Goal: Check status: Check status

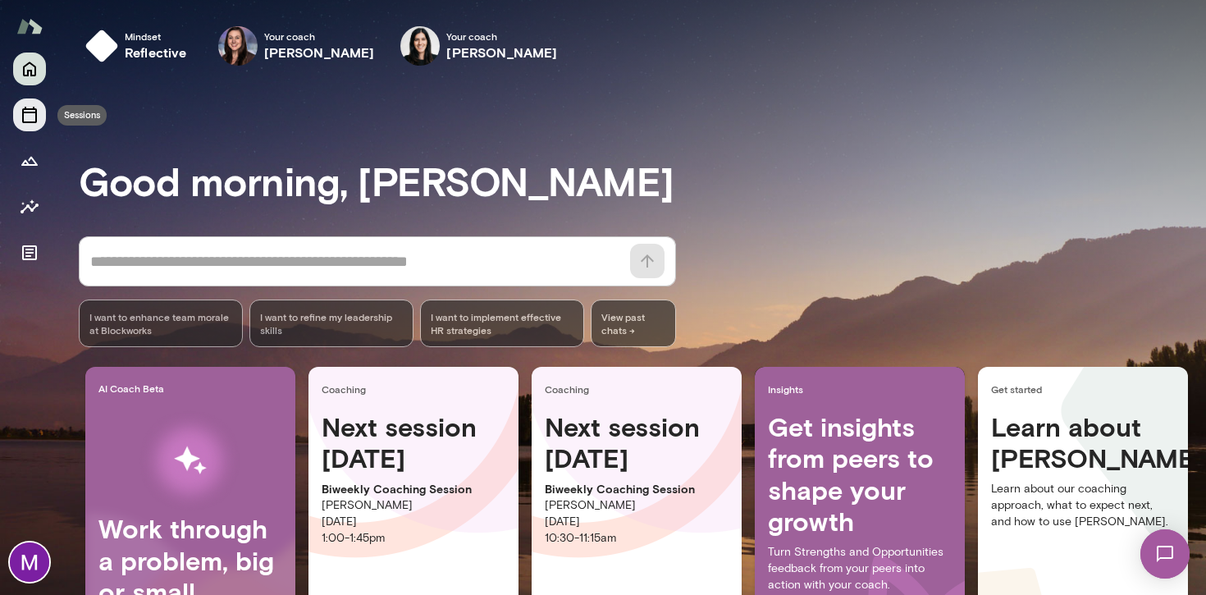
click at [28, 111] on icon "Sessions" at bounding box center [30, 115] width 20 height 20
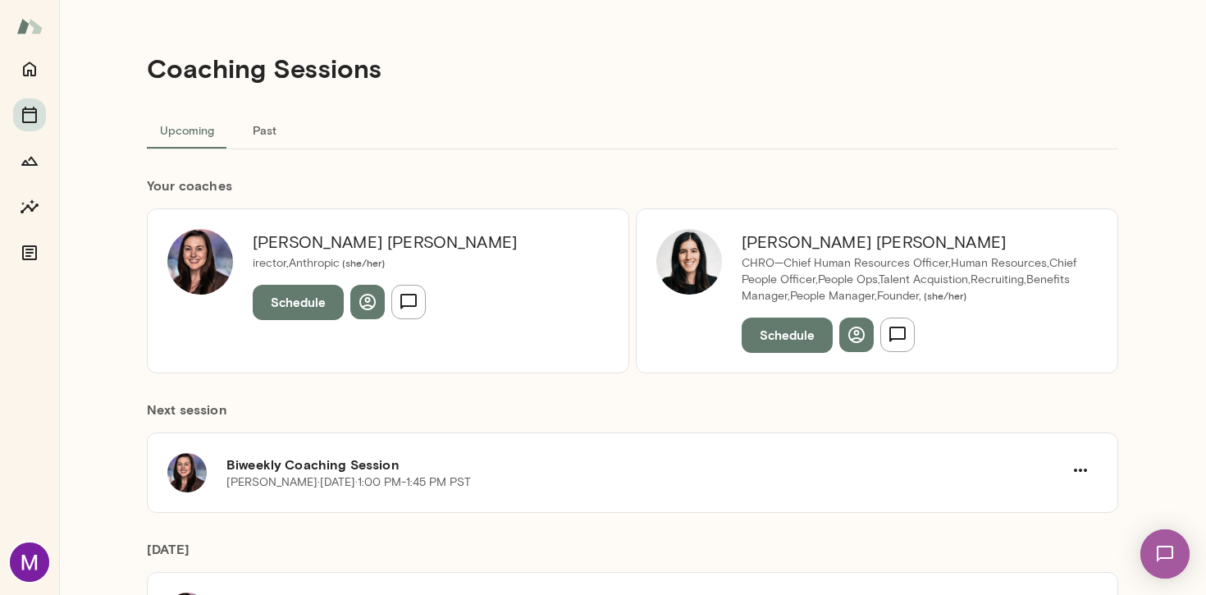
click at [261, 137] on button "Past" at bounding box center [264, 129] width 74 height 39
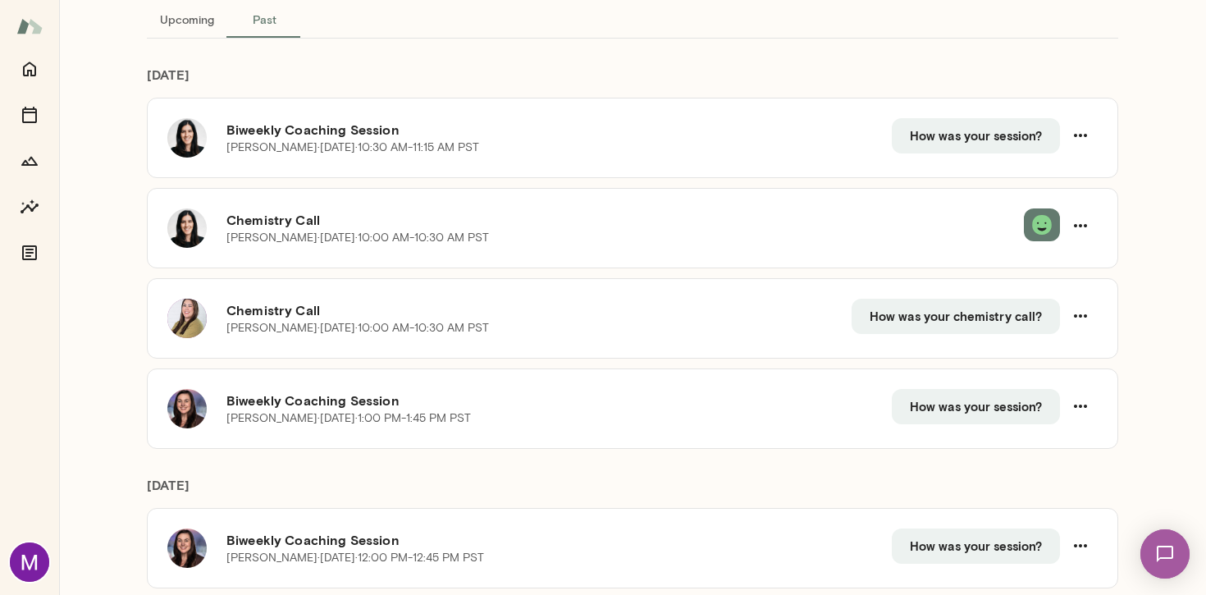
scroll to position [112, 0]
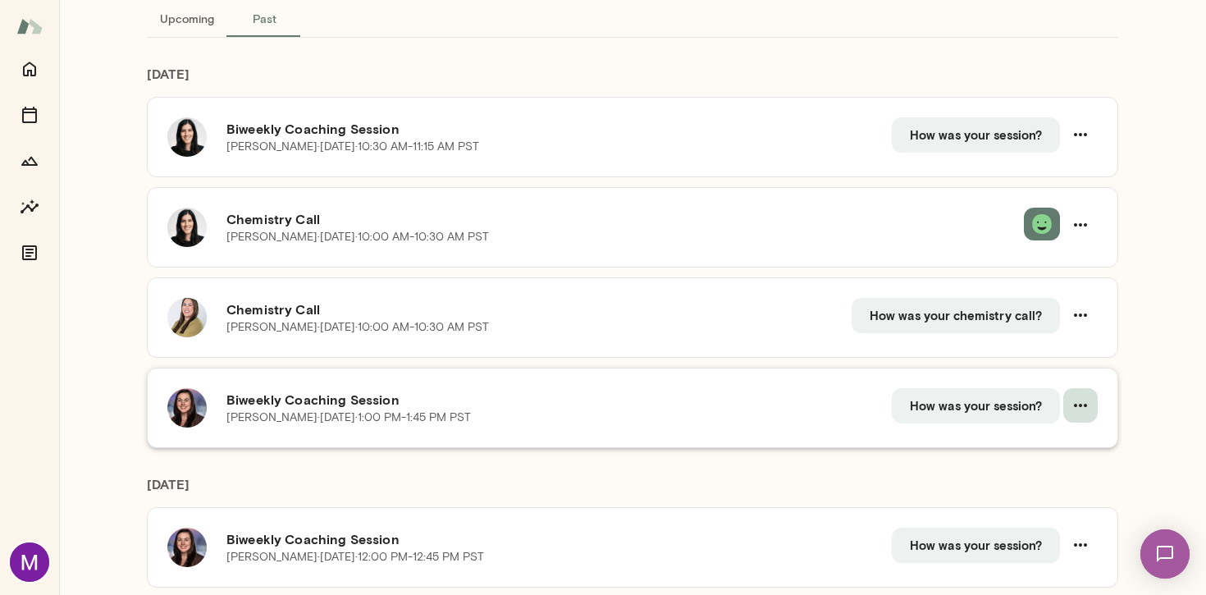
click at [1080, 402] on icon "button" at bounding box center [1081, 406] width 20 height 20
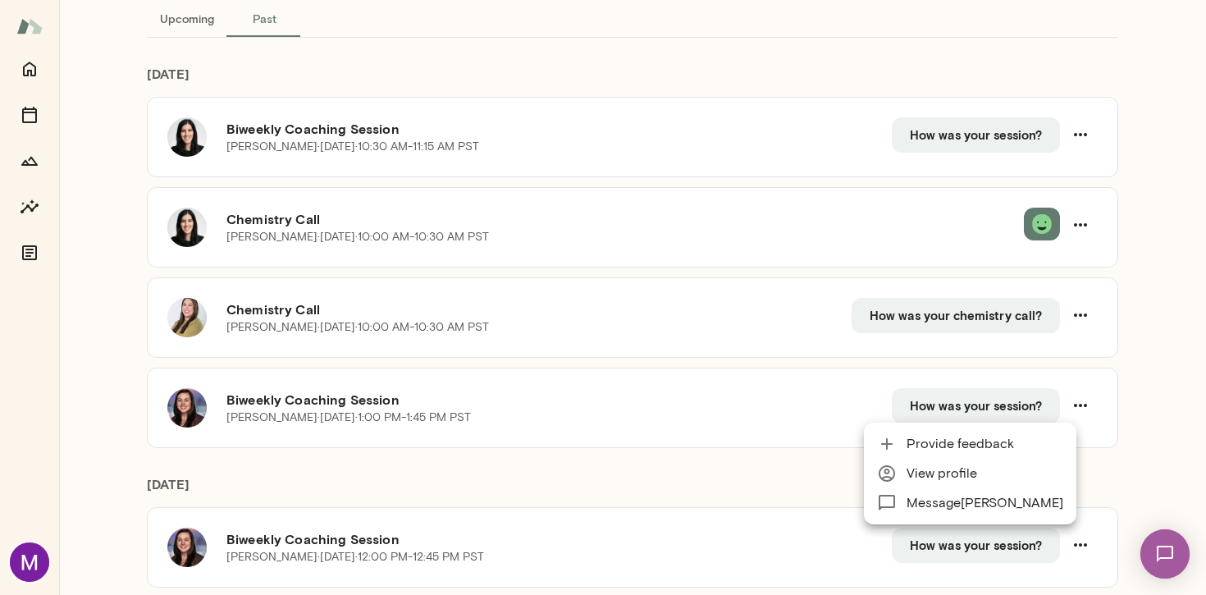
click at [588, 468] on div at bounding box center [603, 297] width 1206 height 595
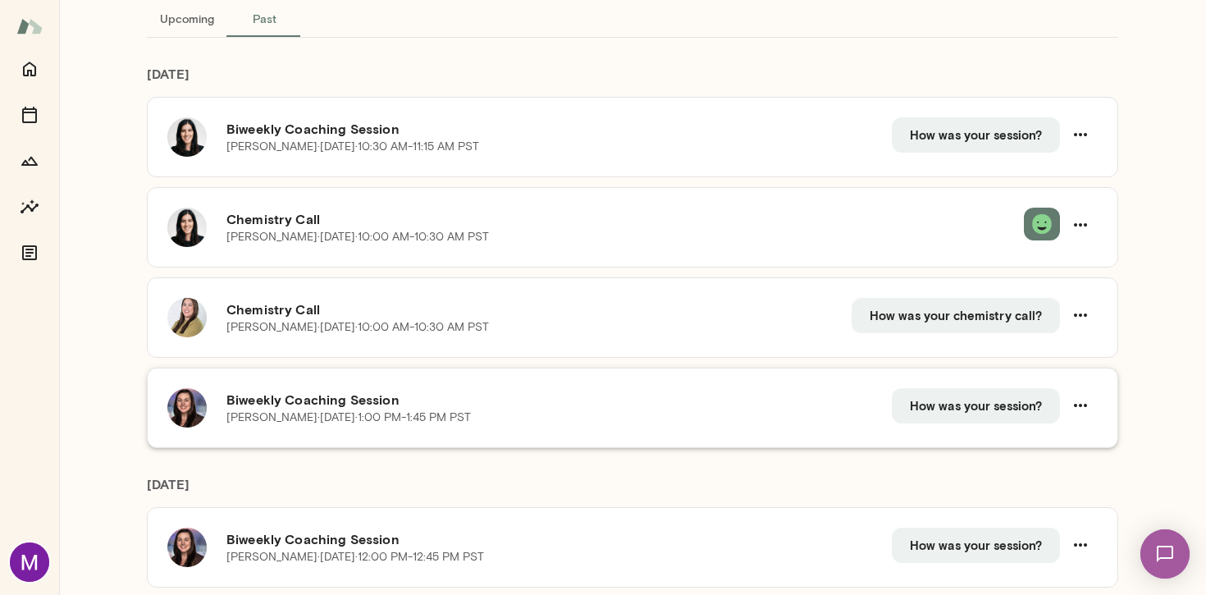
click at [578, 387] on div "Biweekly Coaching Session [PERSON_NAME] · [DATE] · 1:00 PM-1:45 PM PST How was …" at bounding box center [633, 408] width 972 height 80
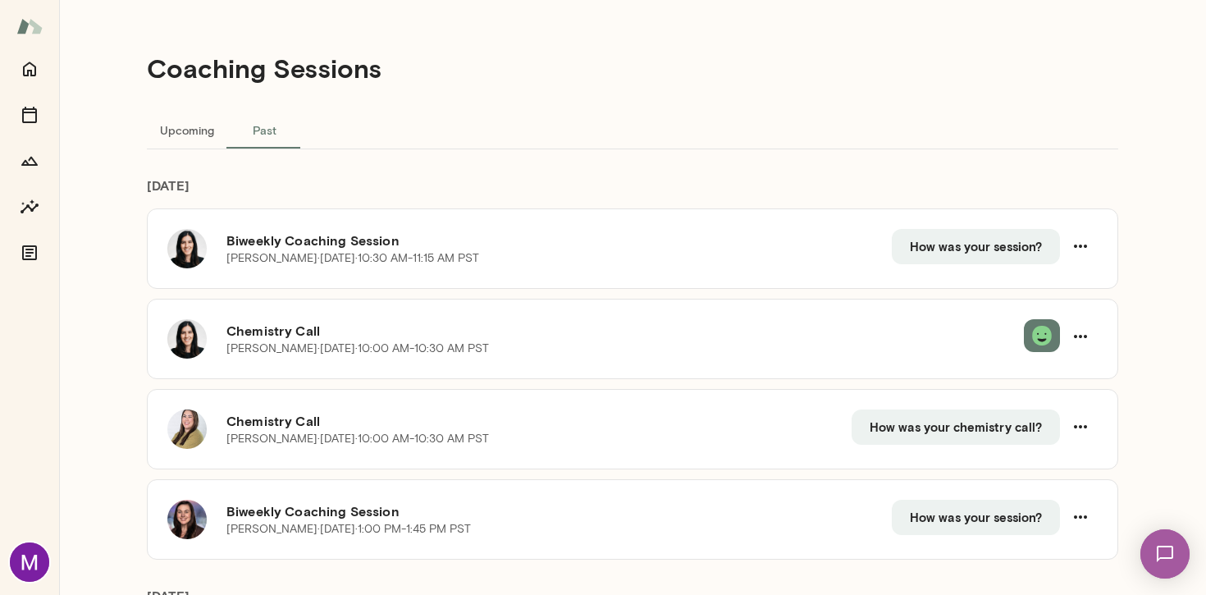
click at [168, 127] on button "Upcoming" at bounding box center [187, 129] width 80 height 39
